Goal: Use online tool/utility: Utilize a website feature to perform a specific function

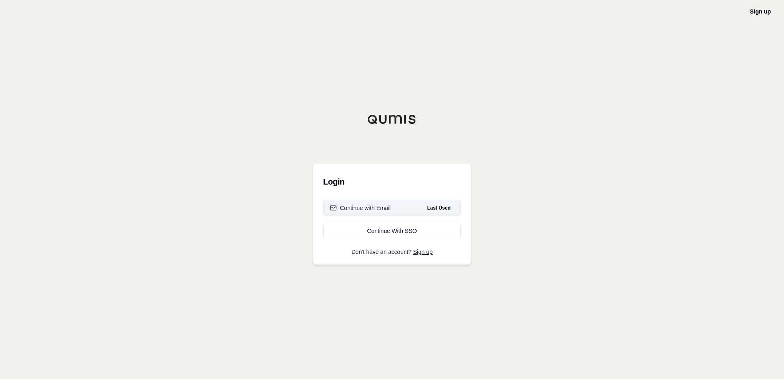
click at [380, 210] on div "Continue with Email" at bounding box center [360, 208] width 61 height 8
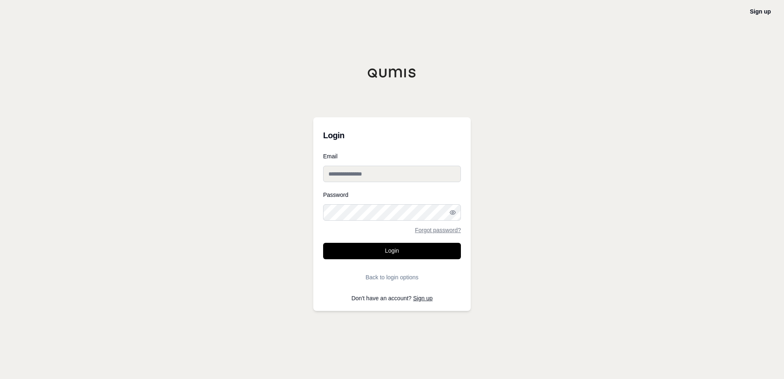
click at [372, 175] on input "Email" at bounding box center [392, 174] width 138 height 16
type input "*"
type input "**********"
click at [389, 249] on button "Login" at bounding box center [392, 251] width 138 height 16
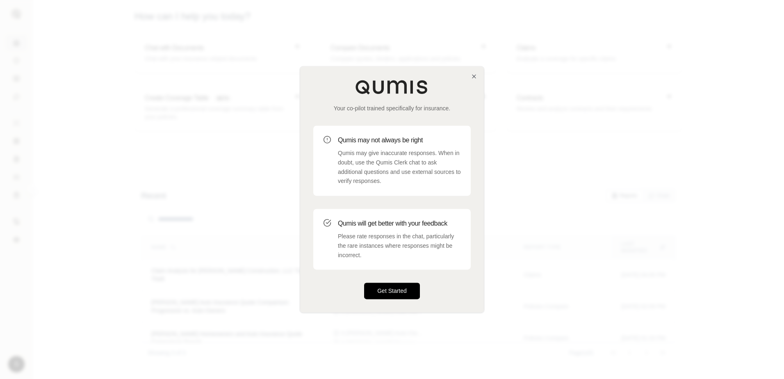
click at [379, 290] on button "Get Started" at bounding box center [392, 291] width 56 height 16
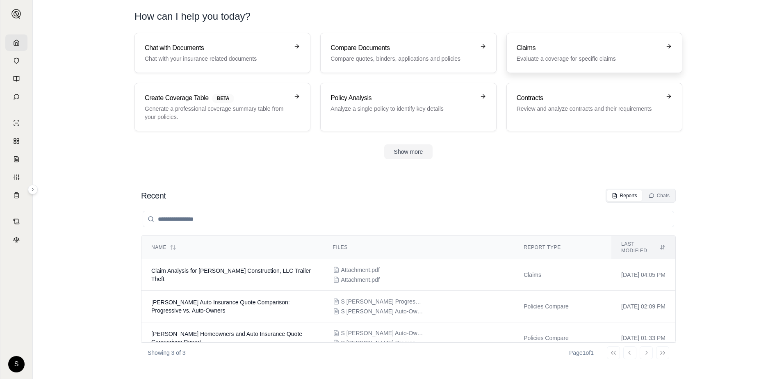
click at [577, 59] on p "Evaluate a coverage for specific claims" at bounding box center [589, 59] width 144 height 8
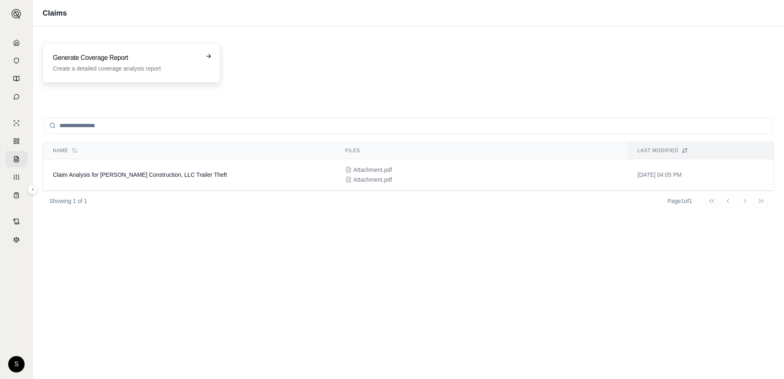
click at [190, 62] on h3 "Generate Coverage Report" at bounding box center [126, 58] width 146 height 10
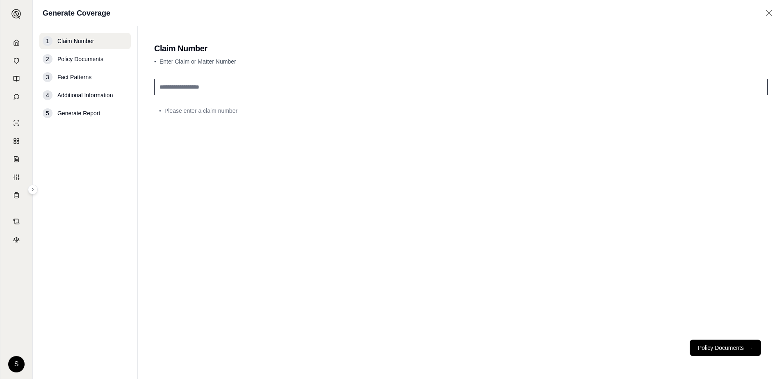
click at [249, 87] on input "text" at bounding box center [460, 87] width 613 height 16
type input "*******"
click at [752, 348] on span "→" at bounding box center [750, 348] width 6 height 8
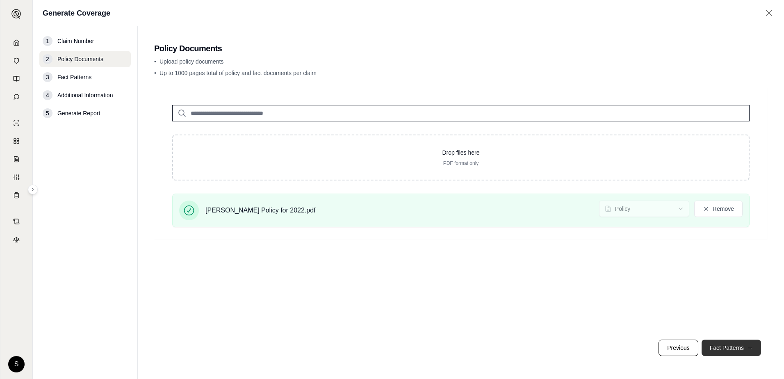
click at [731, 351] on button "Fact Patterns →" at bounding box center [731, 347] width 59 height 16
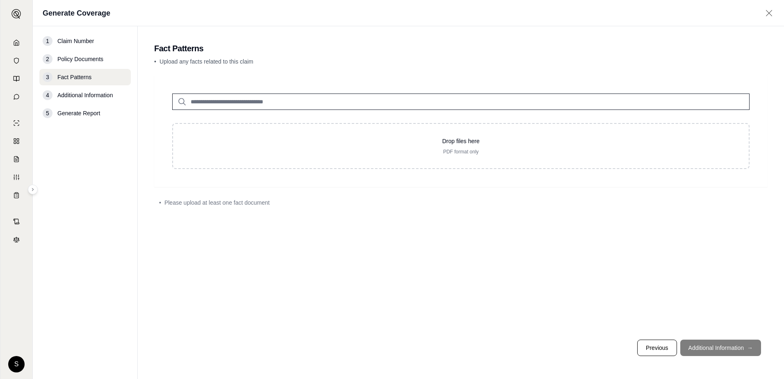
click at [728, 347] on footer "Previous Additional Information →" at bounding box center [460, 348] width 613 height 30
click at [235, 100] on input "search" at bounding box center [460, 101] width 577 height 16
click at [727, 354] on footer "Previous Additional Information →" at bounding box center [460, 348] width 613 height 30
click at [296, 100] on input "search" at bounding box center [460, 101] width 577 height 16
click at [90, 97] on span "Additional Information" at bounding box center [84, 95] width 55 height 8
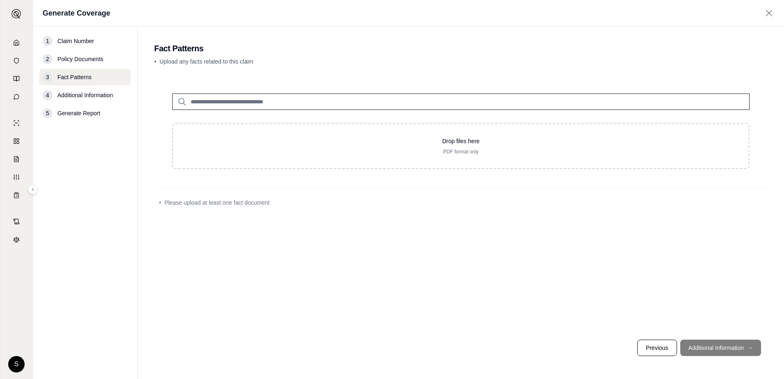
click at [92, 80] on div "3 Fact Patterns" at bounding box center [84, 77] width 91 height 16
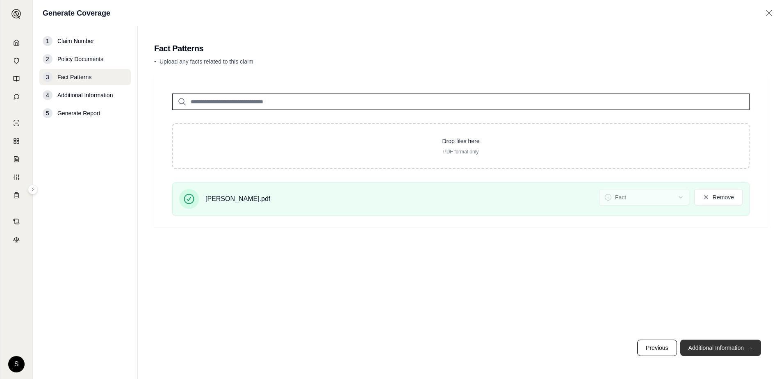
click at [729, 348] on button "Additional Information →" at bounding box center [720, 347] width 81 height 16
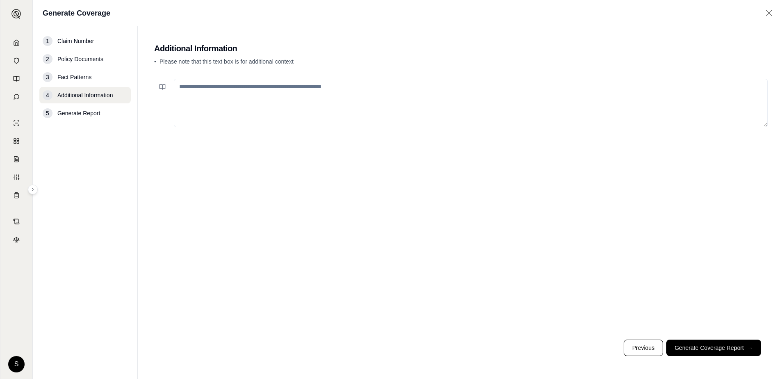
click at [273, 88] on textarea at bounding box center [471, 103] width 594 height 48
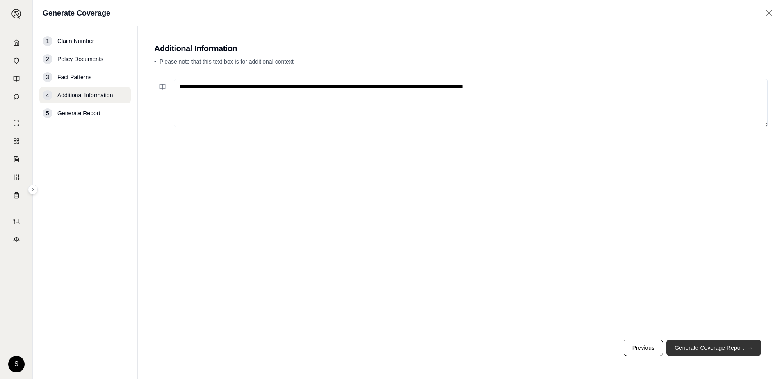
type textarea "**********"
click at [730, 347] on button "Generate Coverage Report →" at bounding box center [713, 347] width 95 height 16
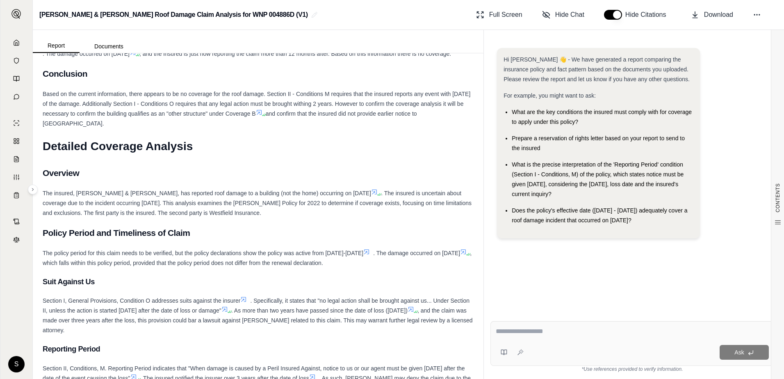
scroll to position [574, 0]
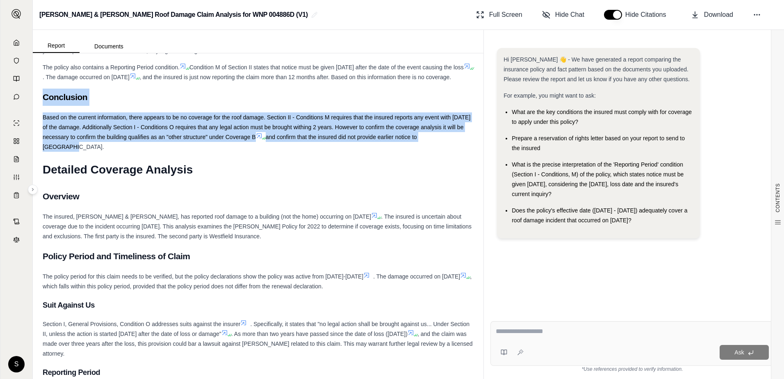
drag, startPoint x: 43, startPoint y: 107, endPoint x: 461, endPoint y: 149, distance: 420.3
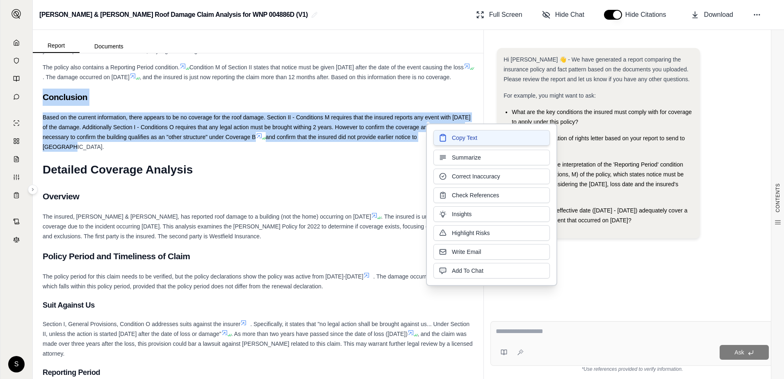
click at [460, 139] on span "Copy Text" at bounding box center [464, 138] width 25 height 8
